Goal: Transaction & Acquisition: Purchase product/service

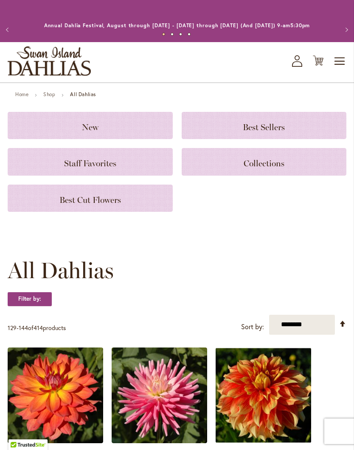
click at [323, 66] on icon at bounding box center [318, 61] width 11 height 10
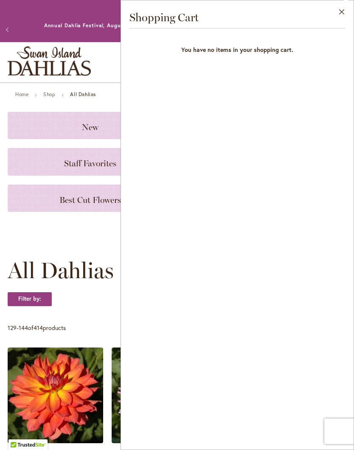
click at [345, 12] on button "Close" at bounding box center [342, 13] width 23 height 27
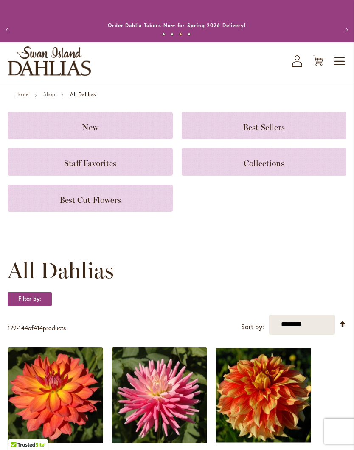
click at [43, 130] on h3 "New" at bounding box center [90, 125] width 145 height 9
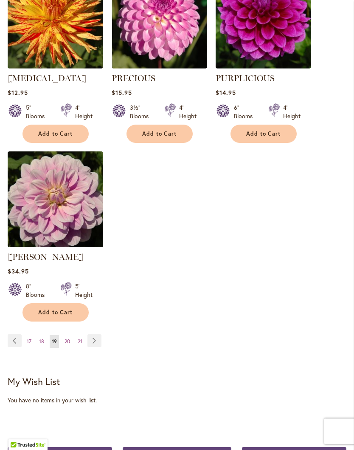
scroll to position [1034, 0]
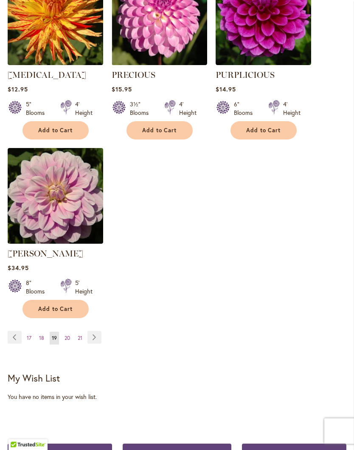
click at [66, 341] on span "20" at bounding box center [68, 338] width 6 height 6
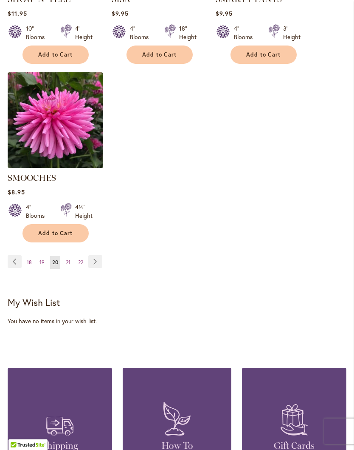
scroll to position [1117, 0]
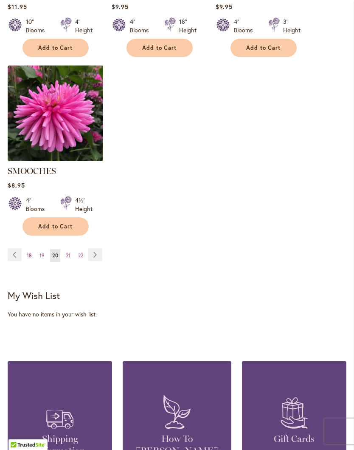
click at [68, 252] on span "21" at bounding box center [68, 255] width 5 height 6
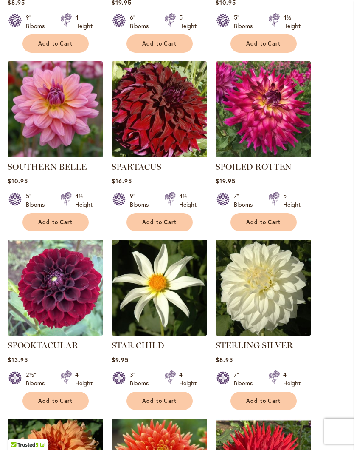
scroll to position [396, 0]
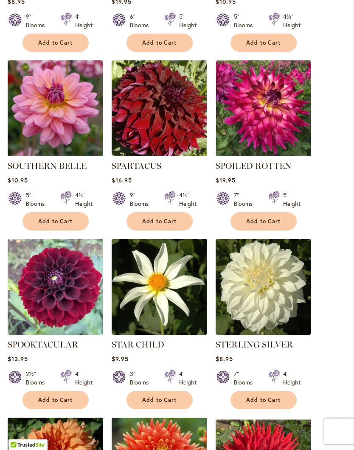
click at [269, 125] on img at bounding box center [264, 108] width 96 height 96
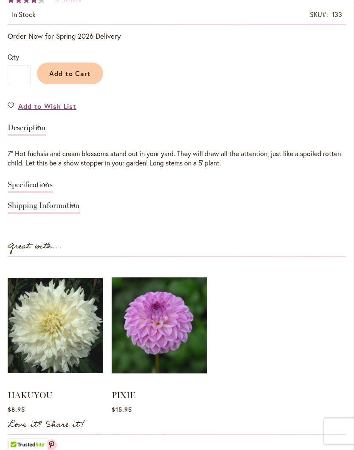
scroll to position [538, 0]
click at [27, 191] on link "Specifications" at bounding box center [30, 187] width 45 height 12
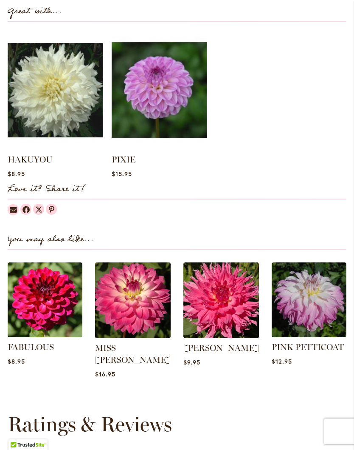
scroll to position [882, 0]
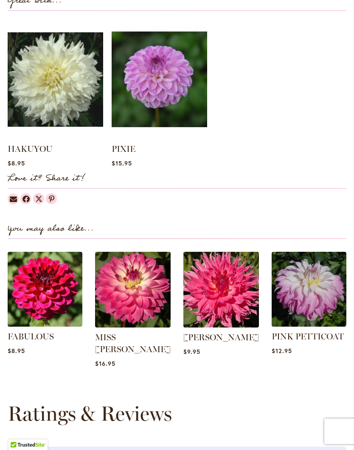
click at [142, 303] on img at bounding box center [133, 290] width 76 height 76
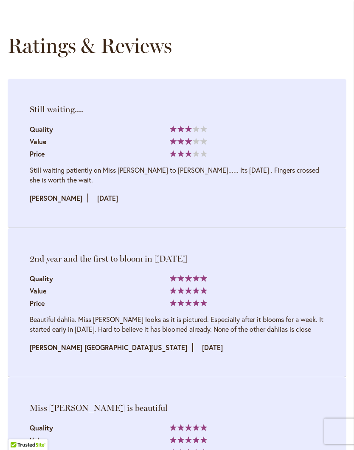
scroll to position [1189, 0]
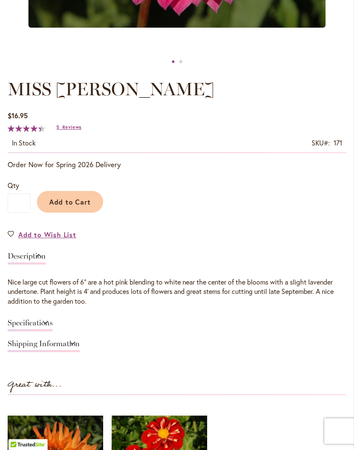
click at [79, 207] on span "Add to Cart" at bounding box center [70, 202] width 42 height 9
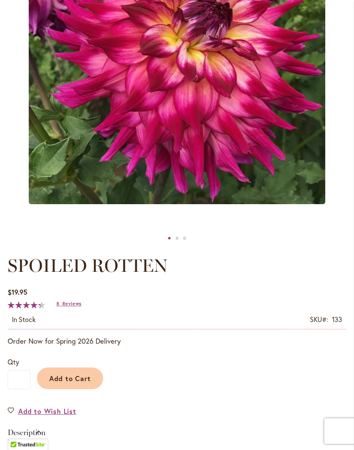
scroll to position [238, 0]
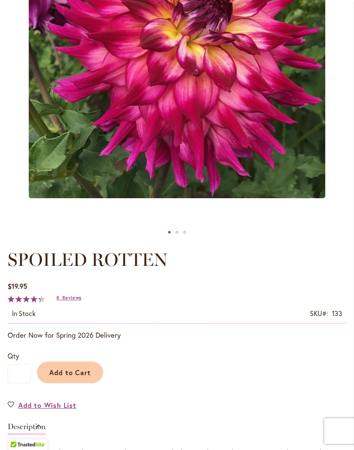
click at [76, 377] on span "Add to Cart" at bounding box center [70, 372] width 42 height 9
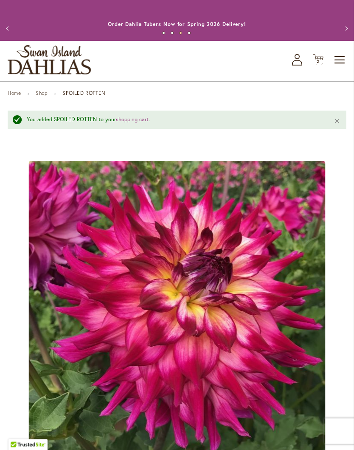
scroll to position [0, 0]
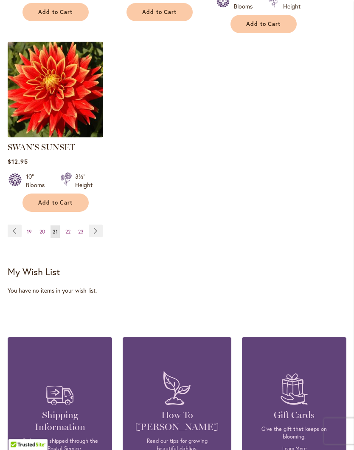
scroll to position [1143, 0]
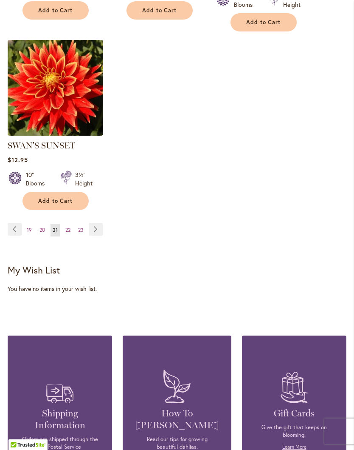
click at [67, 236] on link "Page 22" at bounding box center [67, 230] width 9 height 13
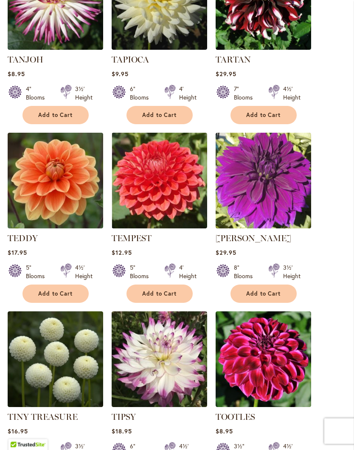
scroll to position [681, 0]
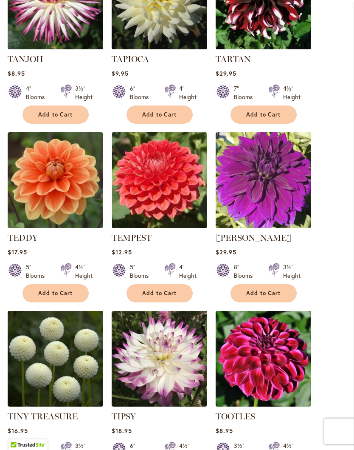
click at [266, 186] on img at bounding box center [264, 180] width 96 height 96
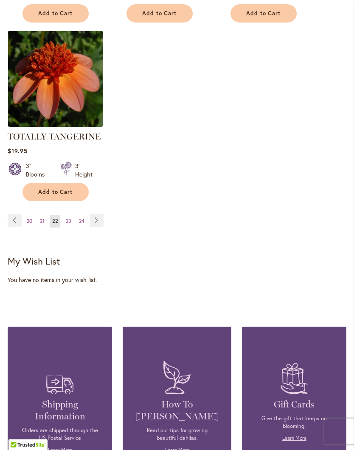
scroll to position [1172, 0]
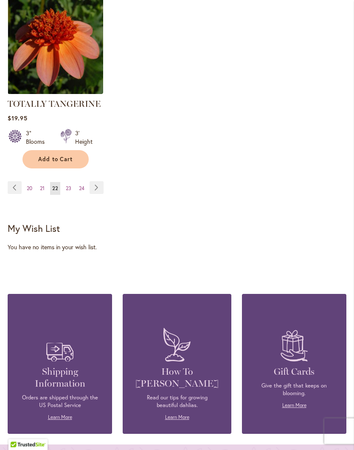
click at [70, 192] on span "23" at bounding box center [69, 188] width 6 height 6
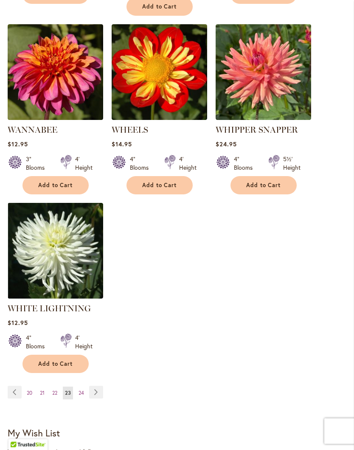
scroll to position [982, 0]
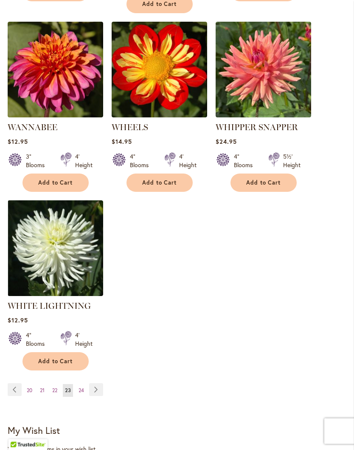
click at [82, 387] on span "24" at bounding box center [82, 390] width 6 height 6
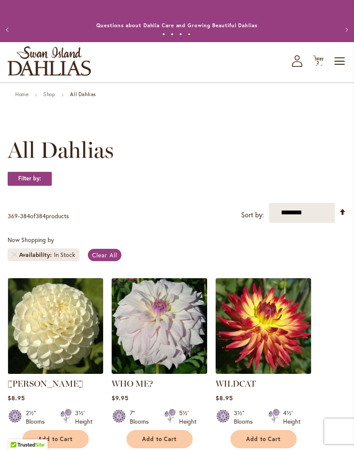
click at [323, 65] on span "2 2 items" at bounding box center [319, 63] width 9 height 4
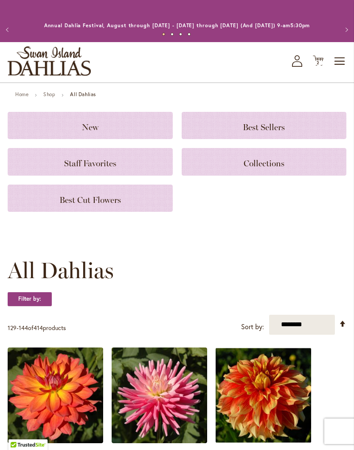
click at [275, 168] on span "Collections" at bounding box center [264, 163] width 41 height 10
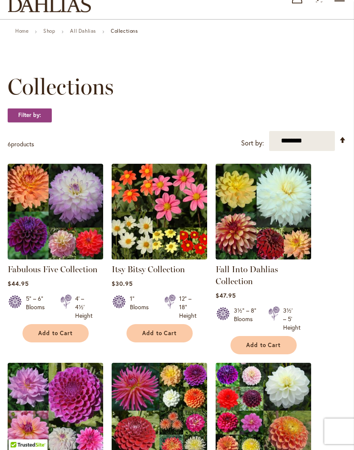
scroll to position [63, 0]
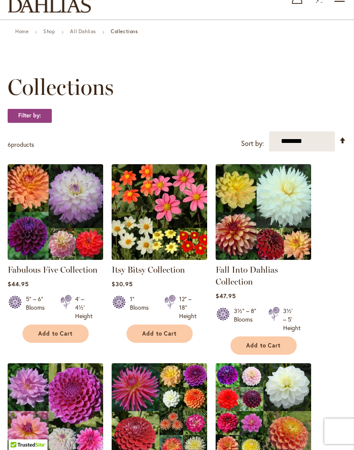
click at [45, 241] on img at bounding box center [56, 212] width 96 height 96
click at [54, 213] on img at bounding box center [56, 212] width 96 height 96
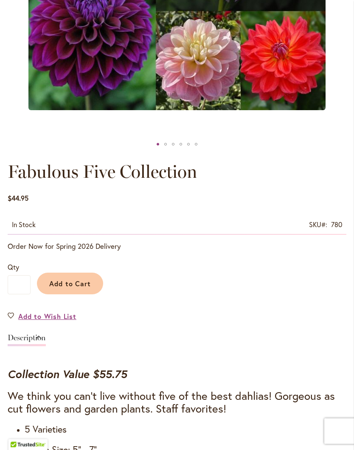
scroll to position [327, 0]
